Goal: Information Seeking & Learning: Learn about a topic

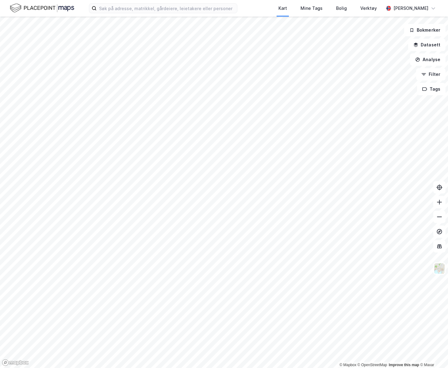
click at [45, 14] on div "Kart Mine Tags Bolig Verktøy [PERSON_NAME]" at bounding box center [224, 8] width 448 height 17
click at [50, 11] on img at bounding box center [42, 8] width 64 height 11
click at [160, 15] on div "Kart Mine Tags Bolig Verktøy [PERSON_NAME]" at bounding box center [224, 8] width 448 height 17
click at [166, 13] on input at bounding box center [167, 8] width 141 height 9
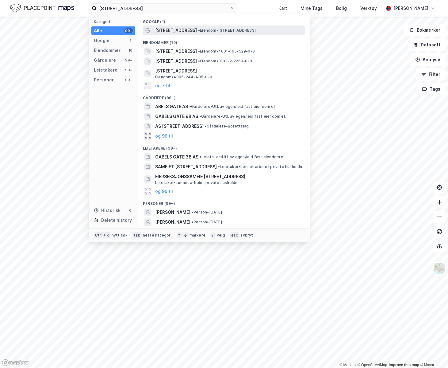
click at [198, 29] on span "• Eiendom • [STREET_ADDRESS]" at bounding box center [227, 30] width 58 height 5
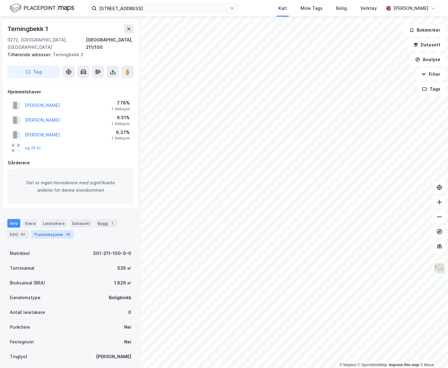
click at [63, 230] on div "Transaksjoner 28" at bounding box center [52, 234] width 43 height 9
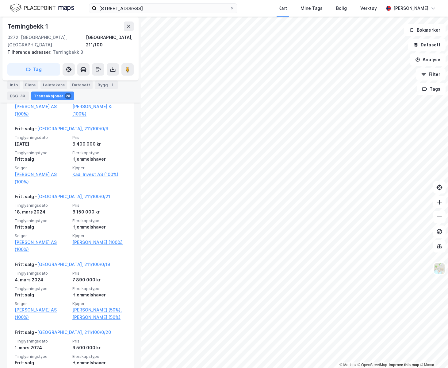
scroll to position [645, 0]
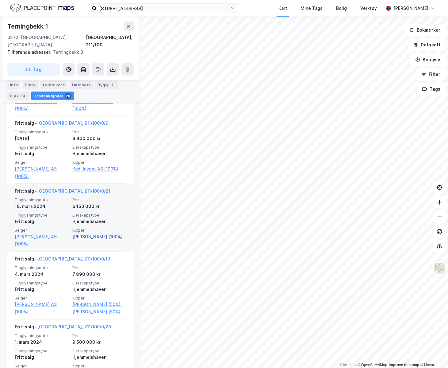
click at [96, 233] on link "[PERSON_NAME] (100%)" at bounding box center [99, 236] width 54 height 7
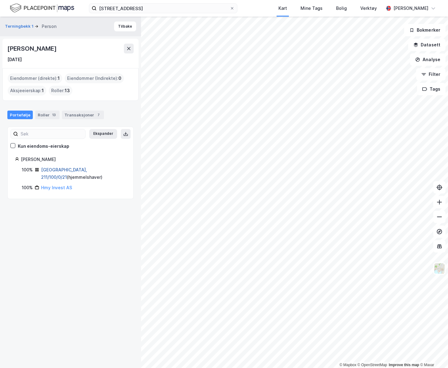
click at [72, 169] on link "[GEOGRAPHIC_DATA], 211/100/0/21" at bounding box center [64, 173] width 46 height 13
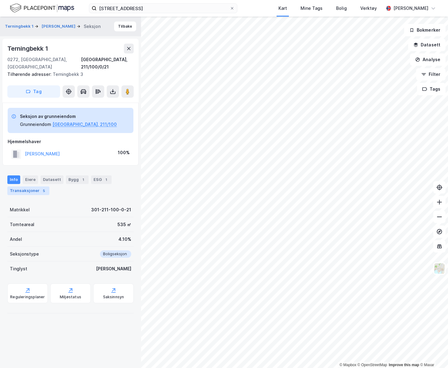
click at [37, 186] on div "Transaksjoner 5" at bounding box center [28, 190] width 42 height 9
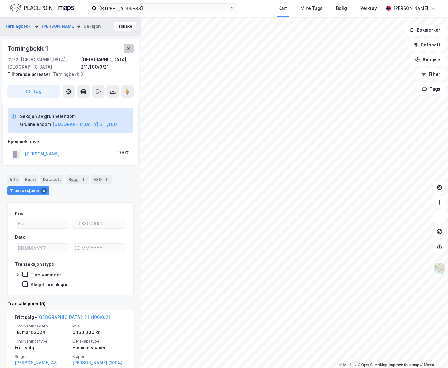
click at [132, 47] on button at bounding box center [129, 49] width 10 height 10
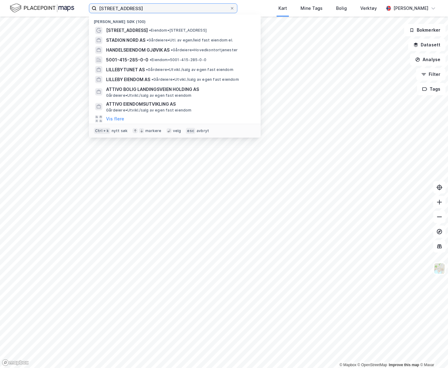
click at [136, 11] on input "[STREET_ADDRESS]" at bounding box center [163, 8] width 133 height 9
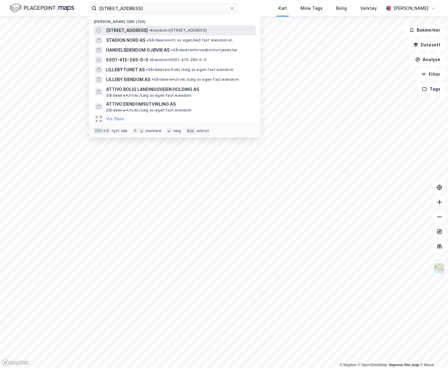
click at [134, 29] on span "[STREET_ADDRESS]" at bounding box center [127, 30] width 42 height 7
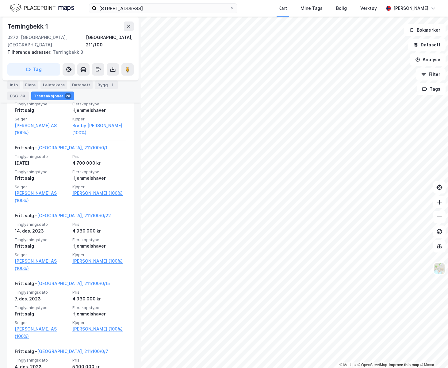
scroll to position [1473, 0]
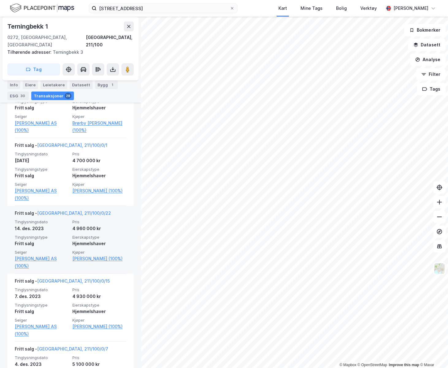
click at [110, 226] on div "4 960 000 kr" at bounding box center [99, 228] width 54 height 7
click at [72, 231] on div "4 960 000 kr" at bounding box center [99, 228] width 54 height 7
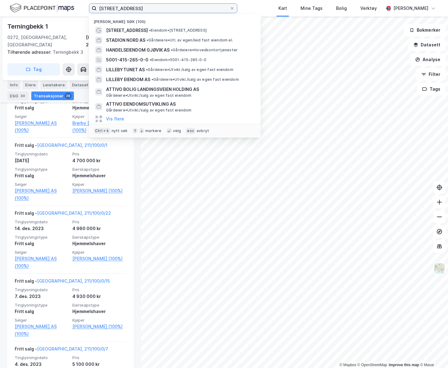
click at [207, 8] on input "[STREET_ADDRESS]" at bounding box center [163, 8] width 133 height 9
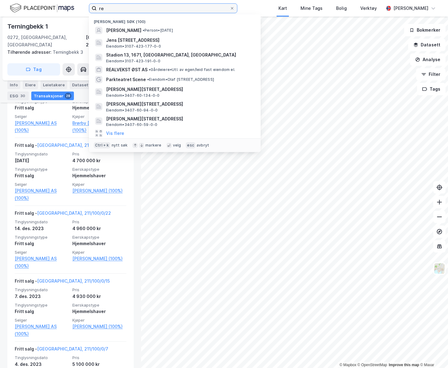
type input "r"
type input "i"
type input "r"
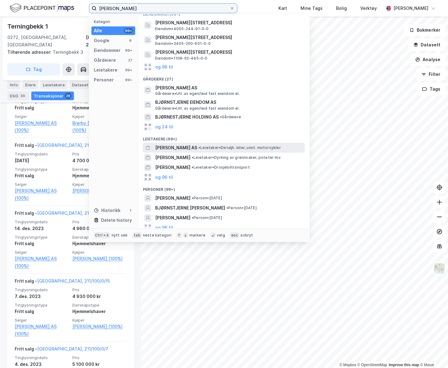
scroll to position [83, 0]
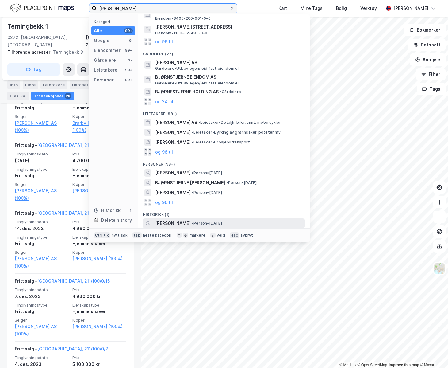
type input "[PERSON_NAME]"
click at [191, 220] on span "[PERSON_NAME]" at bounding box center [172, 222] width 35 height 7
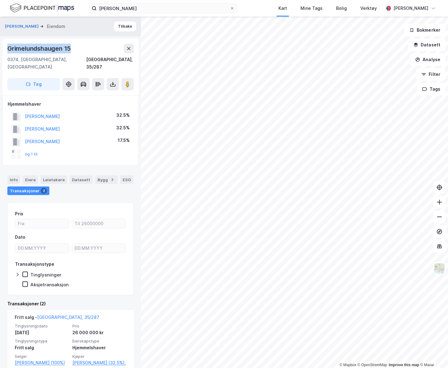
drag, startPoint x: 83, startPoint y: 46, endPoint x: 5, endPoint y: 48, distance: 78.6
click at [5, 48] on div "[GEOGRAPHIC_DATA], 35/287 Tag" at bounding box center [70, 67] width 136 height 56
copy div "Grimelundshaugen 15"
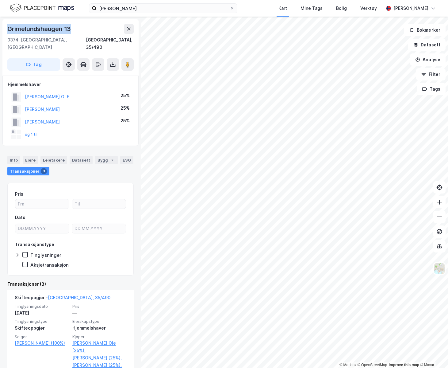
drag, startPoint x: 77, startPoint y: 26, endPoint x: 5, endPoint y: 21, distance: 72.3
click at [5, 21] on div "[GEOGRAPHIC_DATA], 35/490 Tag" at bounding box center [70, 47] width 136 height 56
copy div "Grimelundshaugen 13"
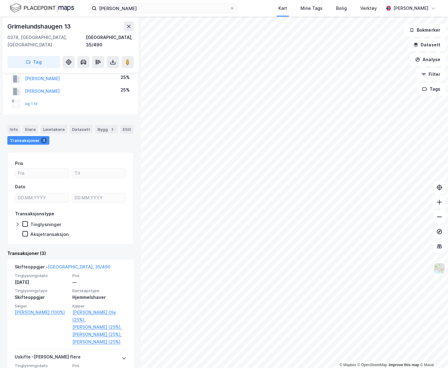
click at [50, 10] on img at bounding box center [42, 8] width 64 height 11
